Goal: Task Accomplishment & Management: Manage account settings

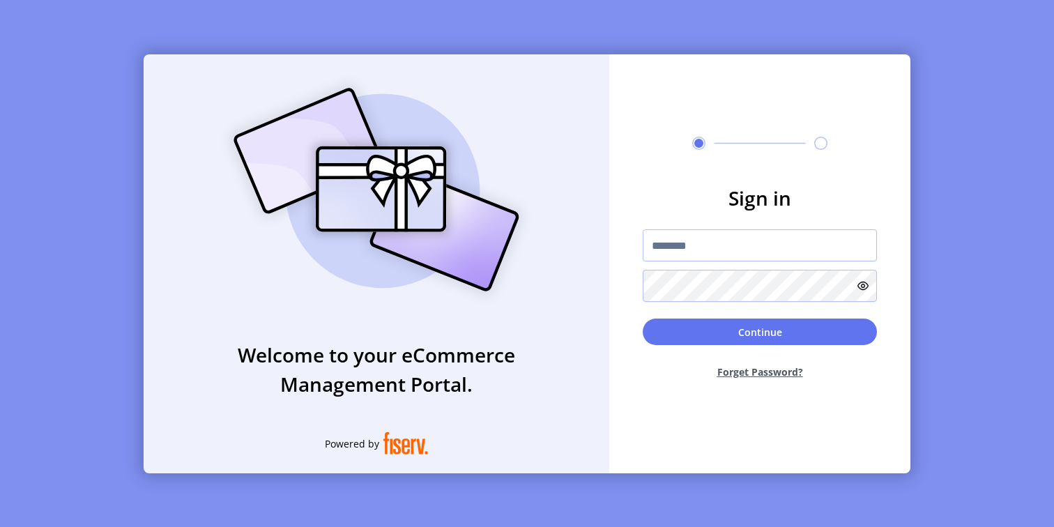
click at [711, 253] on input "text" at bounding box center [760, 245] width 234 height 32
type input "**********"
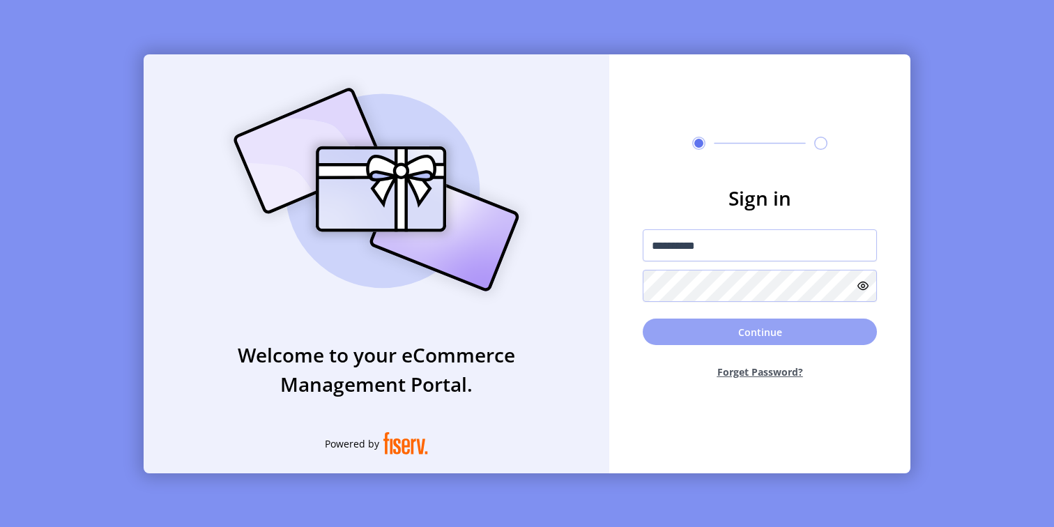
click at [722, 334] on button "Continue" at bounding box center [760, 332] width 234 height 26
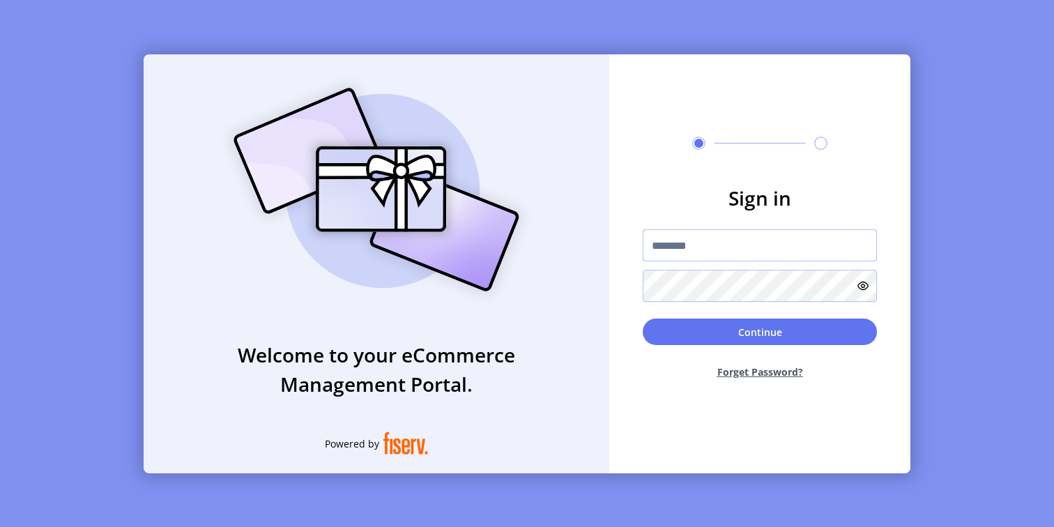
click at [707, 255] on input "text" at bounding box center [760, 245] width 234 height 32
type input "**********"
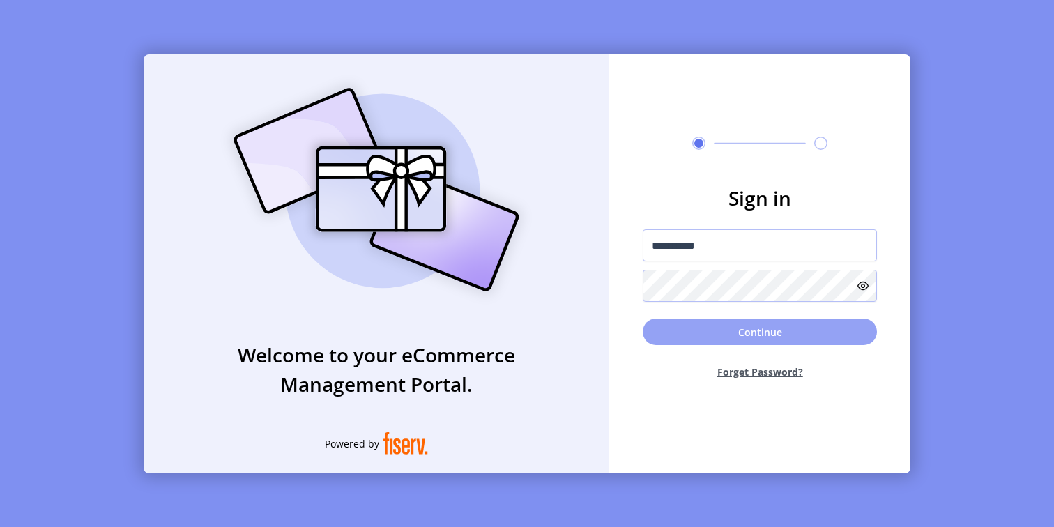
click at [736, 339] on button "Continue" at bounding box center [760, 332] width 234 height 26
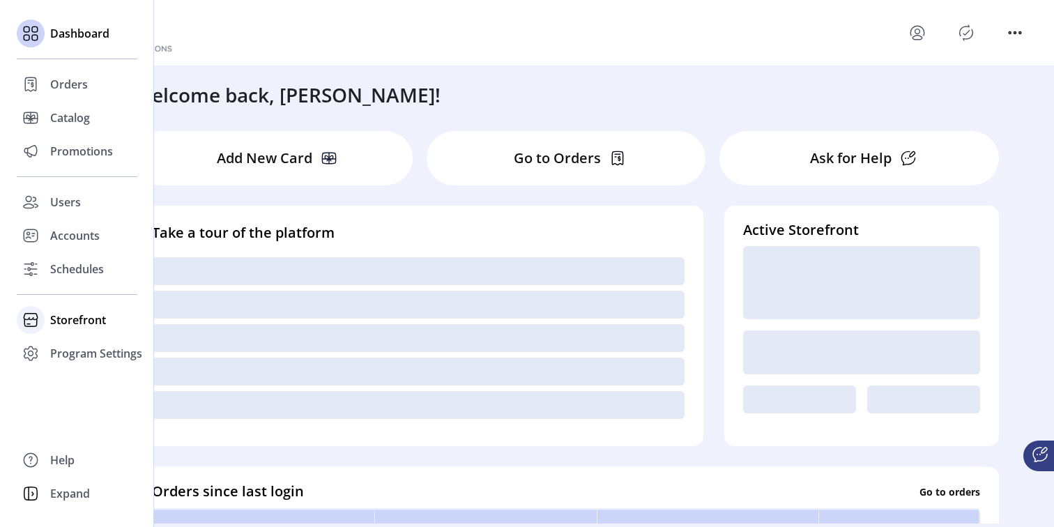
click at [79, 325] on span "Storefront" at bounding box center [78, 320] width 56 height 17
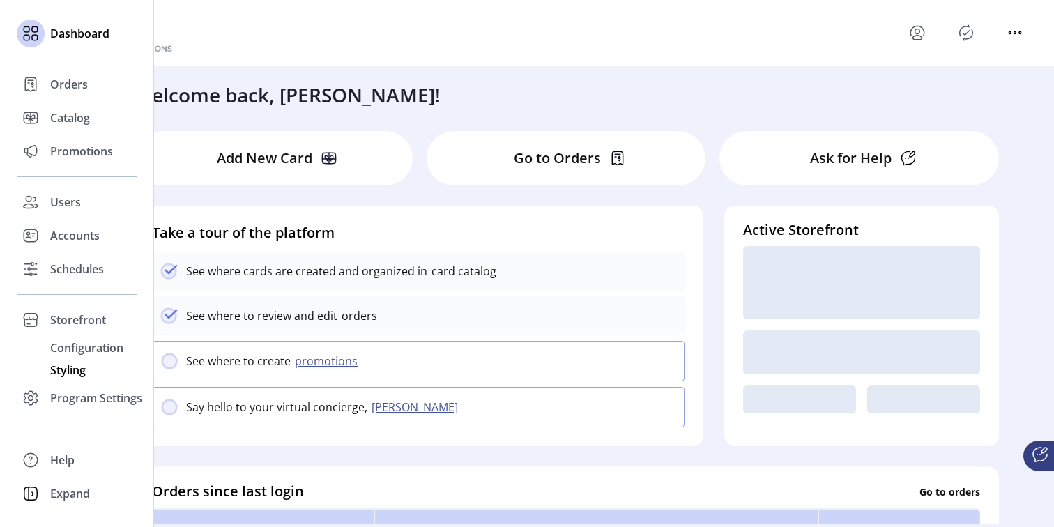
click at [68, 376] on span "Styling" at bounding box center [68, 370] width 36 height 17
click at [65, 373] on span "Styling" at bounding box center [68, 370] width 36 height 17
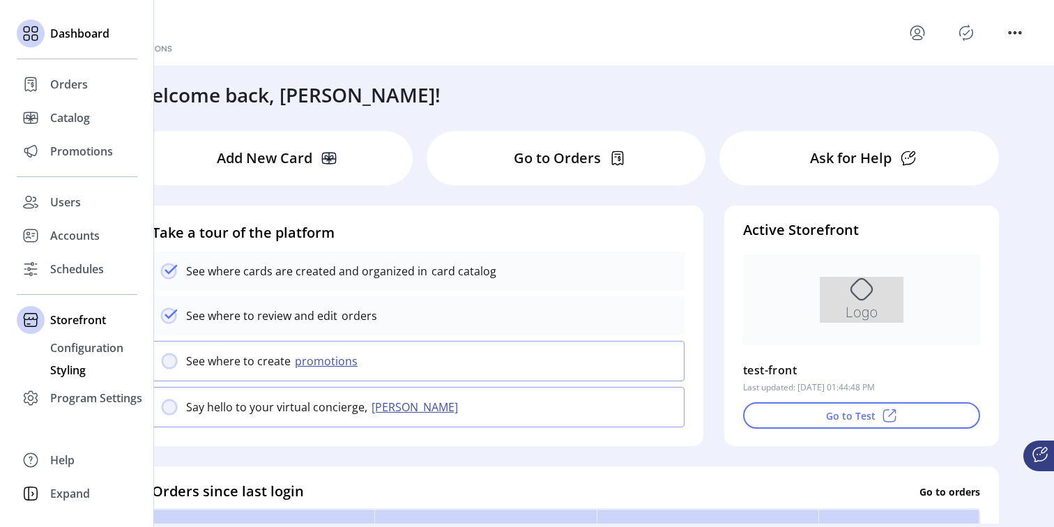
click at [73, 370] on span "Styling" at bounding box center [68, 370] width 36 height 17
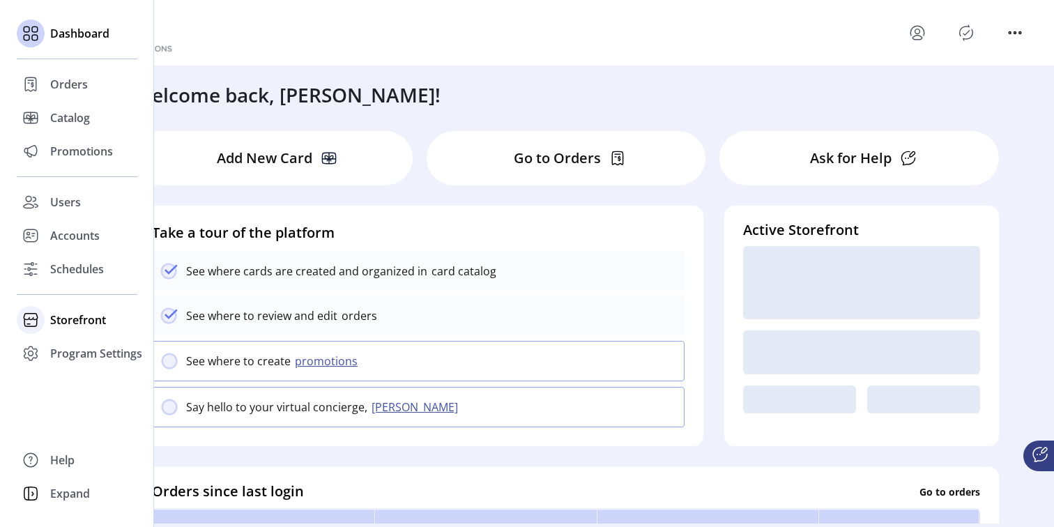
click at [87, 321] on span "Storefront" at bounding box center [78, 320] width 56 height 17
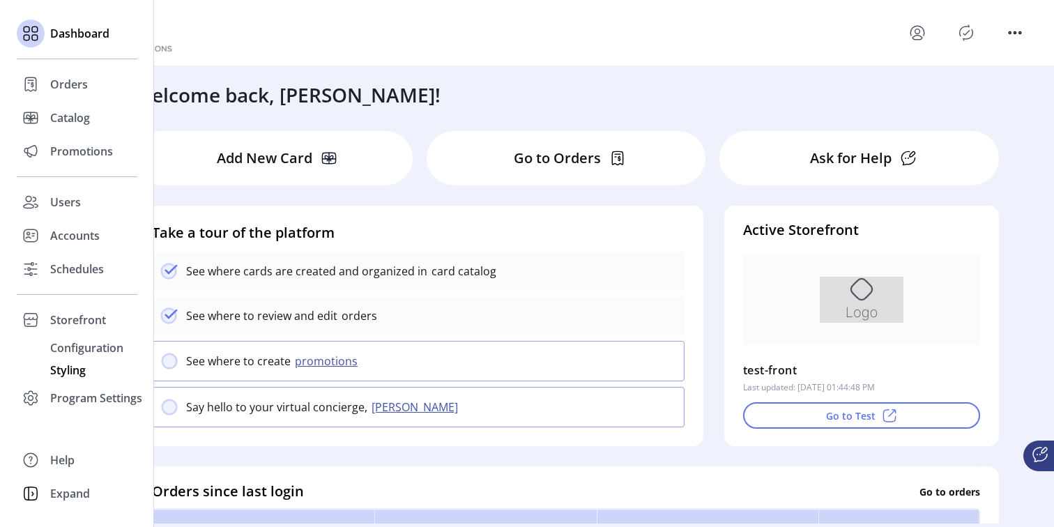
click at [71, 372] on span "Styling" at bounding box center [68, 370] width 36 height 17
